Goal: Transaction & Acquisition: Obtain resource

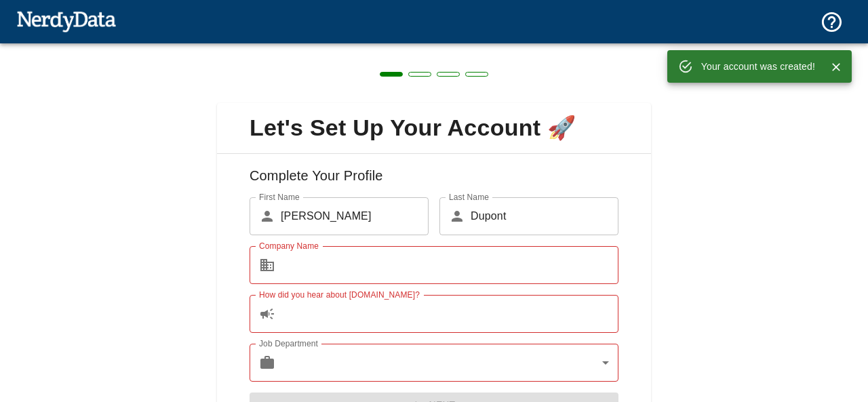
scroll to position [75, 0]
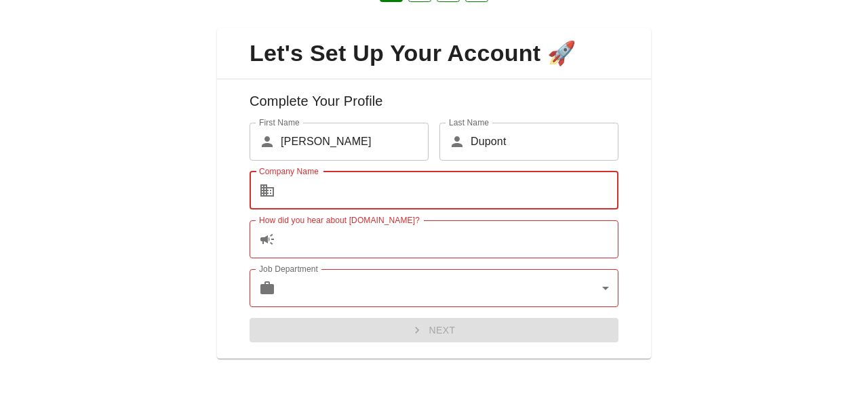
click at [500, 193] on input "Company Name" at bounding box center [450, 191] width 338 height 38
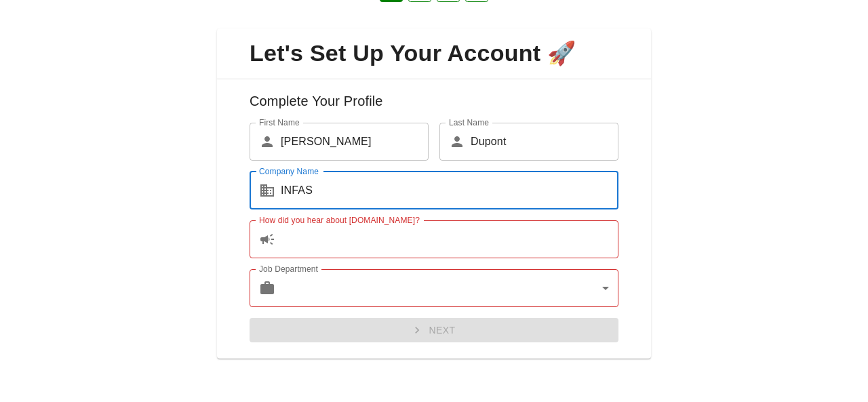
type input "INFAS"
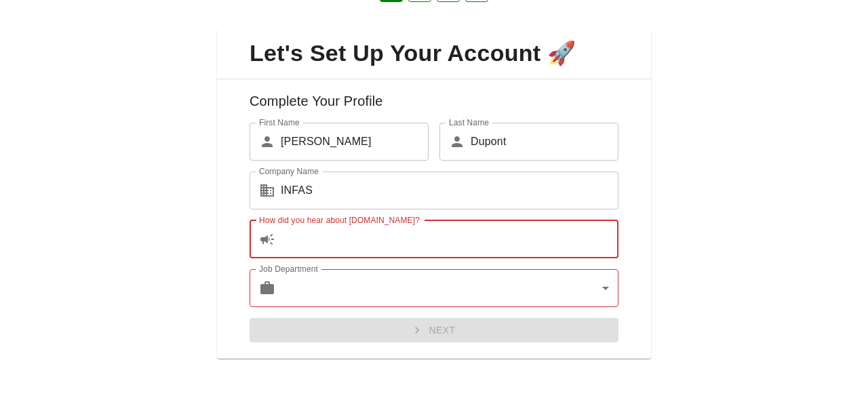
click at [480, 239] on input "How did you hear about [DOMAIN_NAME]?" at bounding box center [450, 239] width 338 height 38
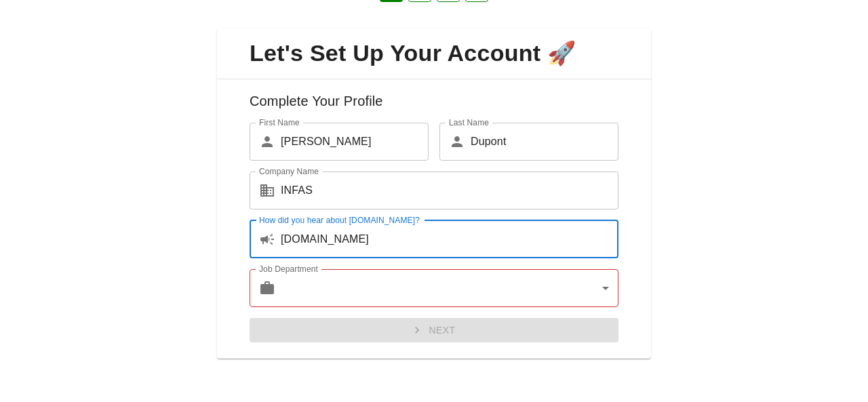
type input "[DOMAIN_NAME]"
click at [462, 47] on body "Technologies Domains Pricing Products Create a Report Create a list of websites…" at bounding box center [434, 23] width 868 height 47
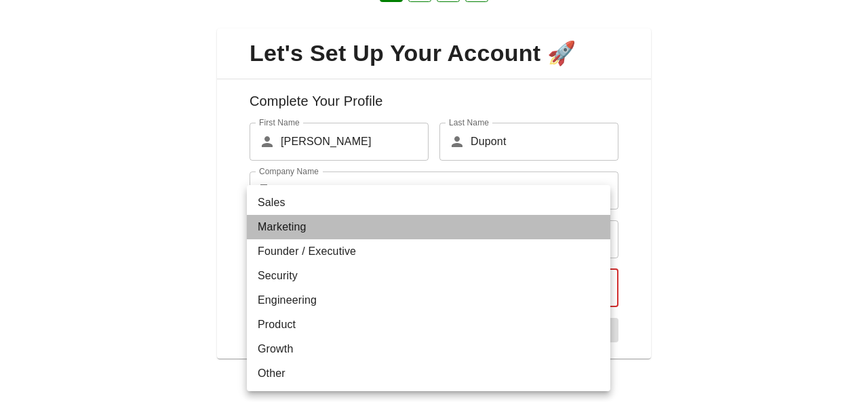
click at [364, 231] on li "Marketing" at bounding box center [428, 227] width 363 height 24
type input "marketing"
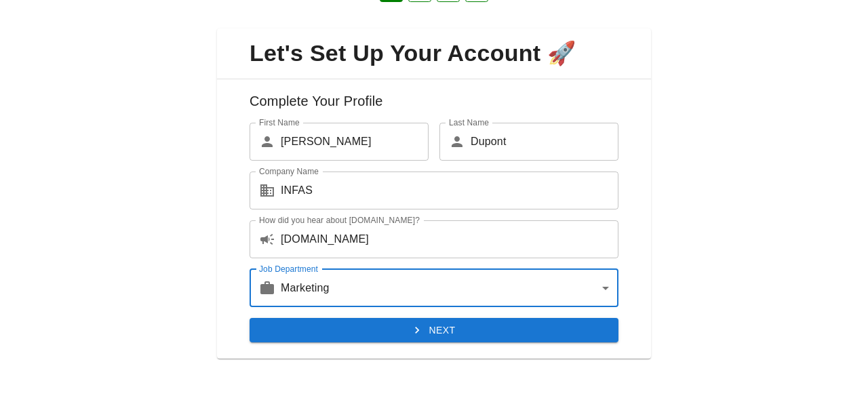
click at [369, 336] on button "Next" at bounding box center [433, 330] width 369 height 25
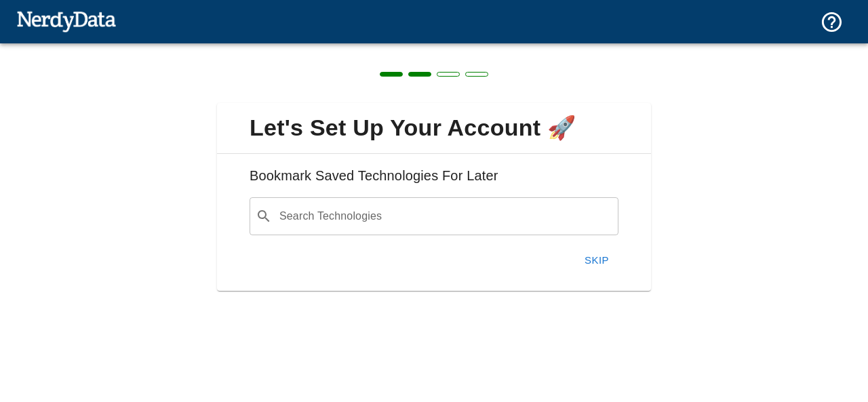
scroll to position [0, 0]
click at [587, 256] on button "Skip" at bounding box center [596, 260] width 43 height 28
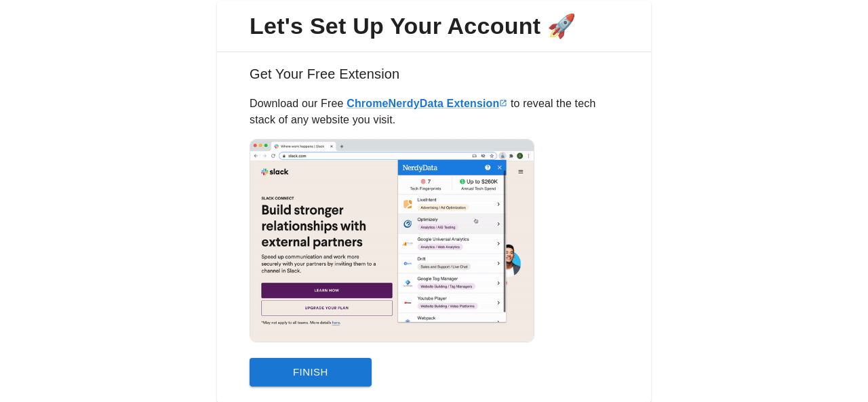
scroll to position [145, 0]
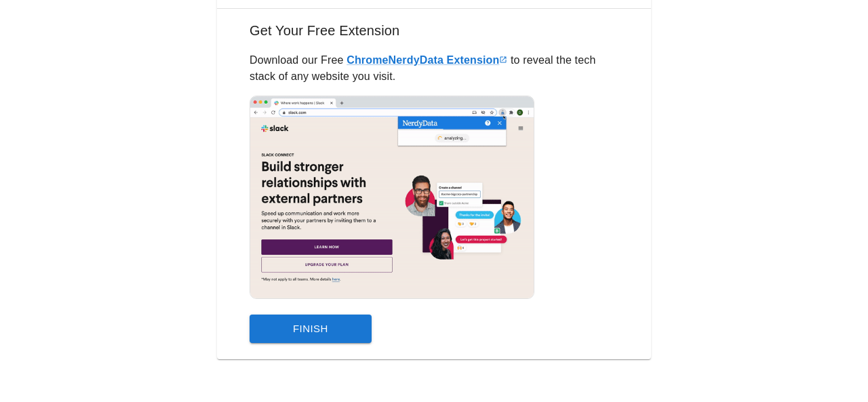
click at [329, 338] on button "Finish" at bounding box center [310, 329] width 122 height 28
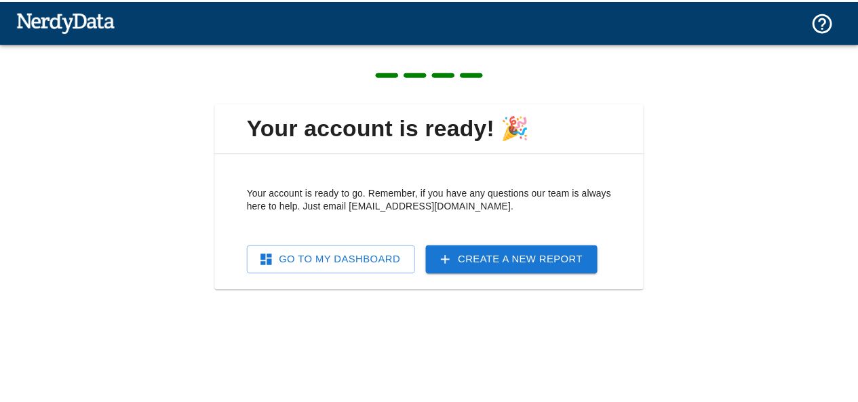
scroll to position [0, 0]
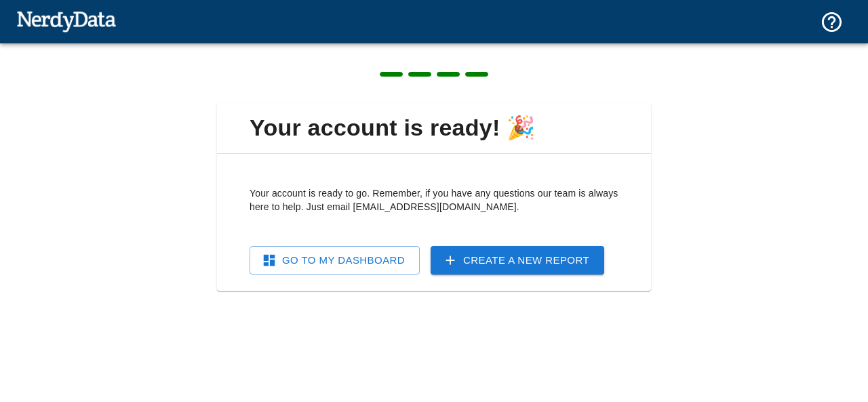
click at [380, 267] on link "Go To My Dashboard" at bounding box center [334, 260] width 170 height 28
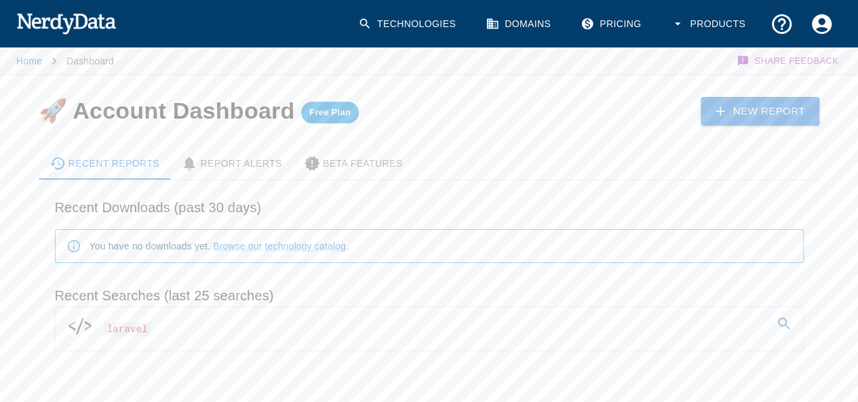
scroll to position [39, 0]
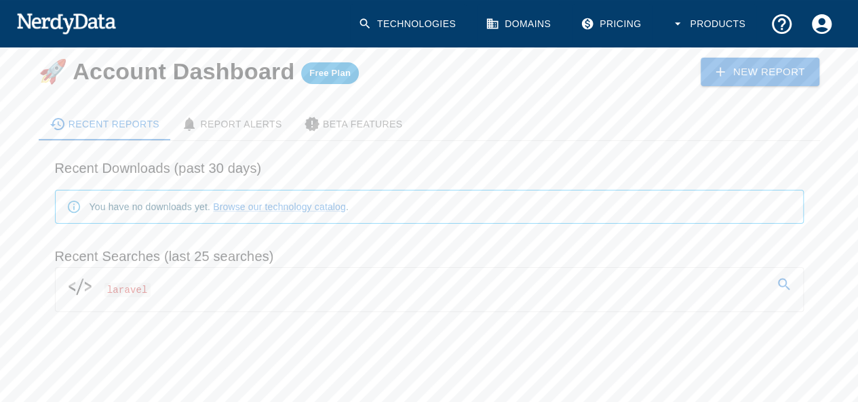
click at [248, 289] on link "laravel" at bounding box center [429, 287] width 747 height 38
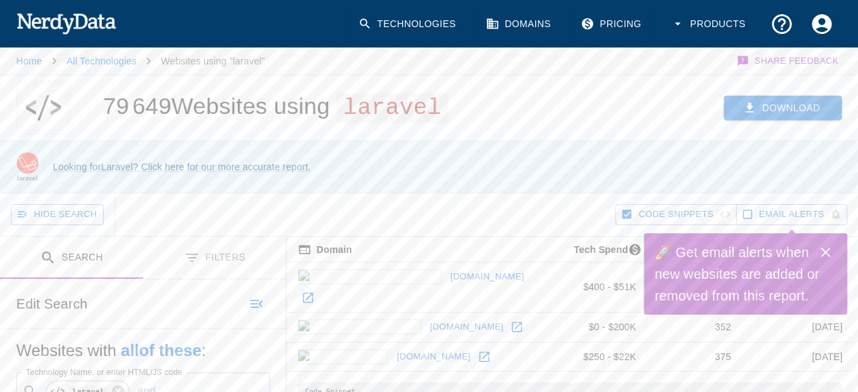
click at [774, 98] on button "Download" at bounding box center [782, 108] width 118 height 25
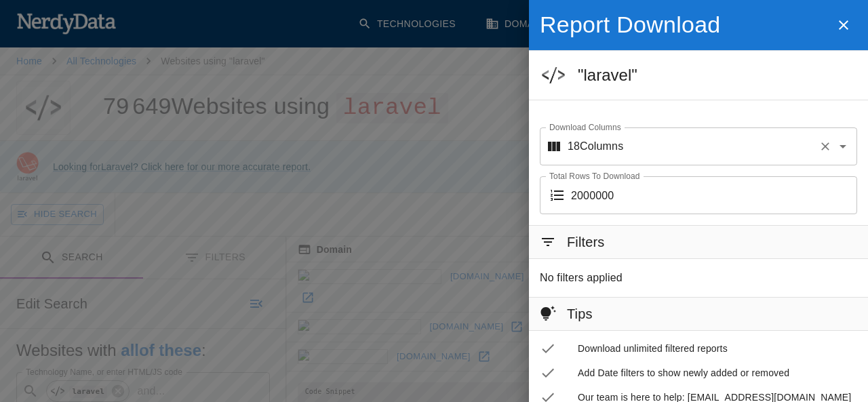
click at [839, 145] on icon "Open" at bounding box center [842, 146] width 7 height 3
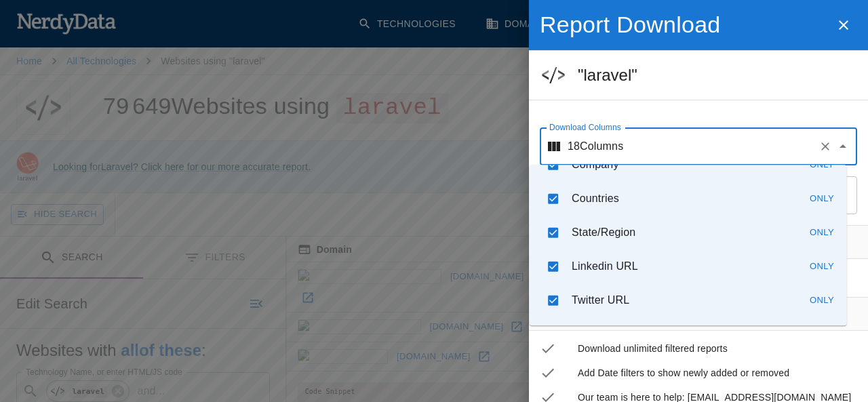
scroll to position [460, 0]
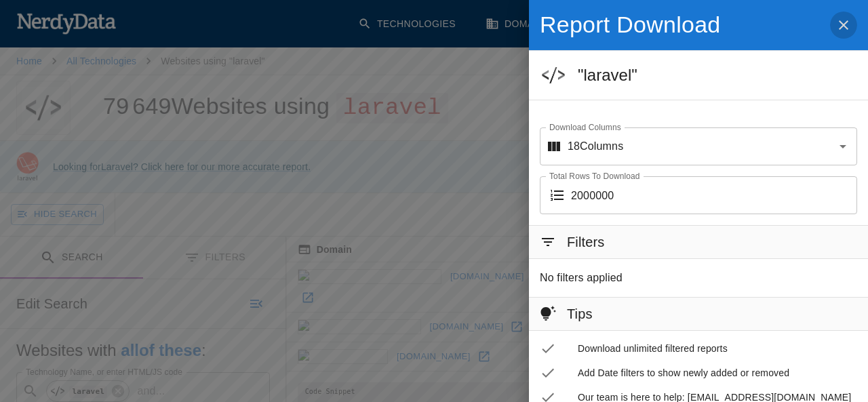
click at [835, 20] on icon "button" at bounding box center [843, 25] width 16 height 16
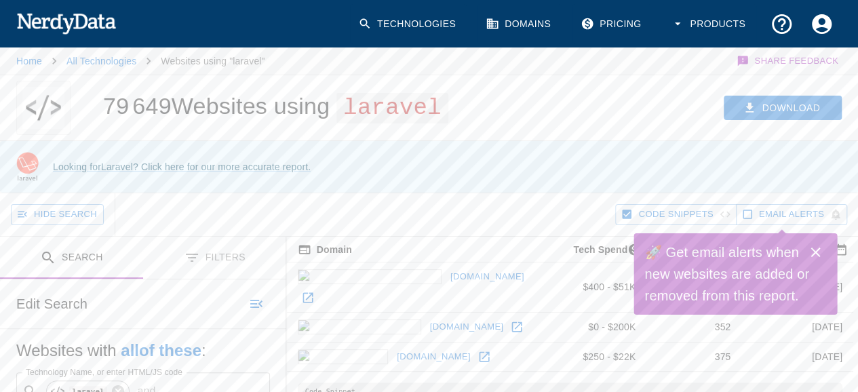
click at [811, 93] on div "Download" at bounding box center [666, 107] width 386 height 65
click at [794, 102] on button "Download" at bounding box center [782, 108] width 118 height 25
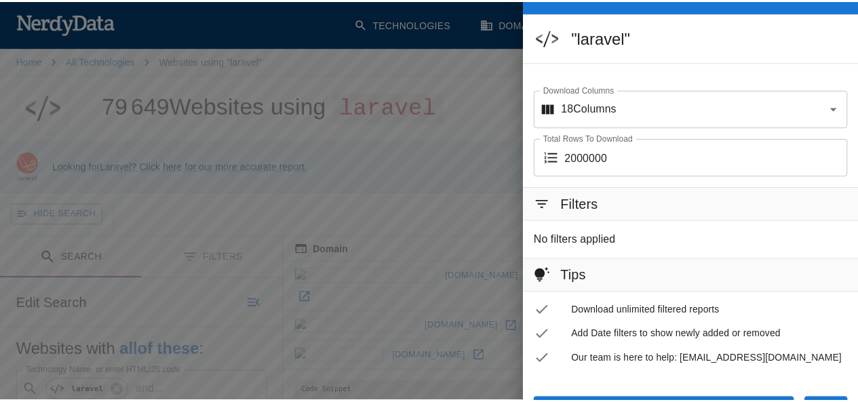
scroll to position [68, 0]
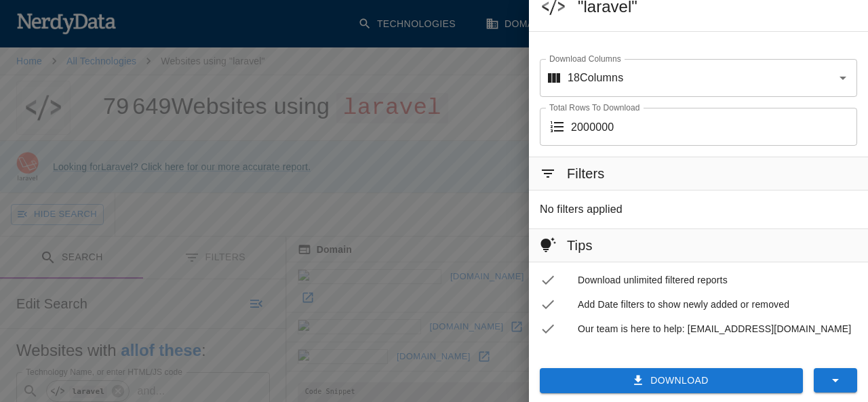
click at [550, 127] on icon at bounding box center [556, 126] width 13 height 11
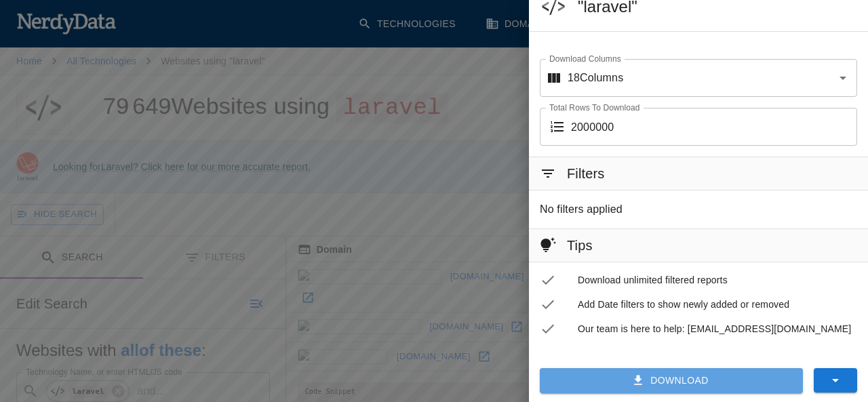
click at [663, 377] on button "Download" at bounding box center [671, 380] width 263 height 25
